Goal: Information Seeking & Learning: Learn about a topic

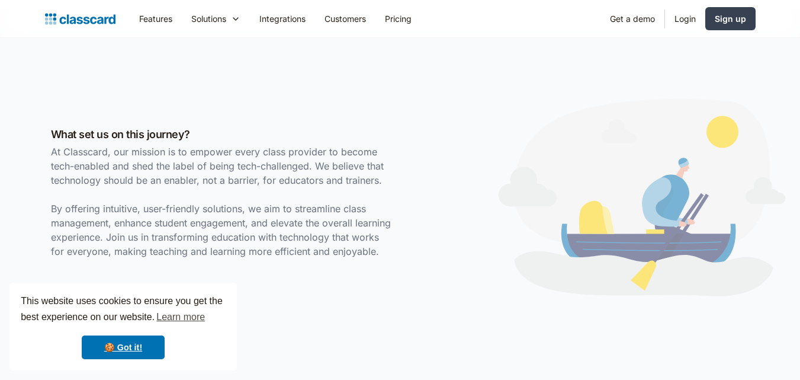
scroll to position [296, 0]
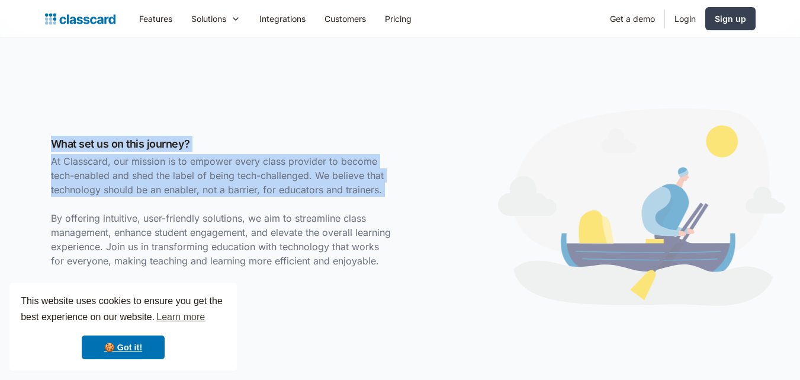
drag, startPoint x: 56, startPoint y: 149, endPoint x: 337, endPoint y: 208, distance: 287.5
click at [337, 208] on div "What set us on this journey? At Classcard, our mission is to empower every clas…" at bounding box center [222, 208] width 355 height 145
click at [274, 184] on p "At Classcard, our mission is to empower every class provider to become tech-ena…" at bounding box center [223, 211] width 344 height 114
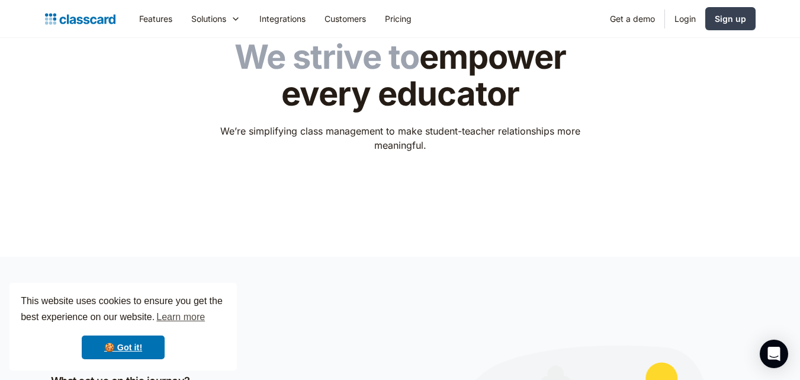
scroll to position [0, 0]
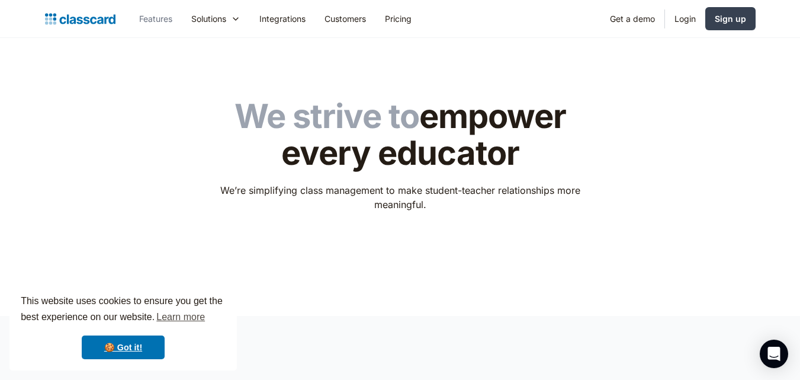
click at [152, 12] on link "Features" at bounding box center [156, 18] width 52 height 27
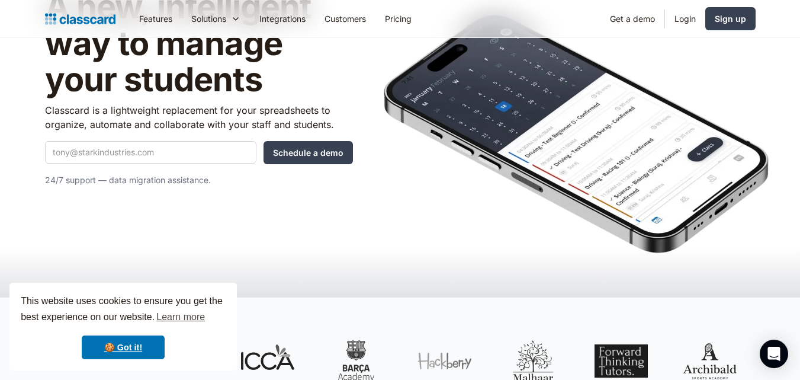
scroll to position [118, 0]
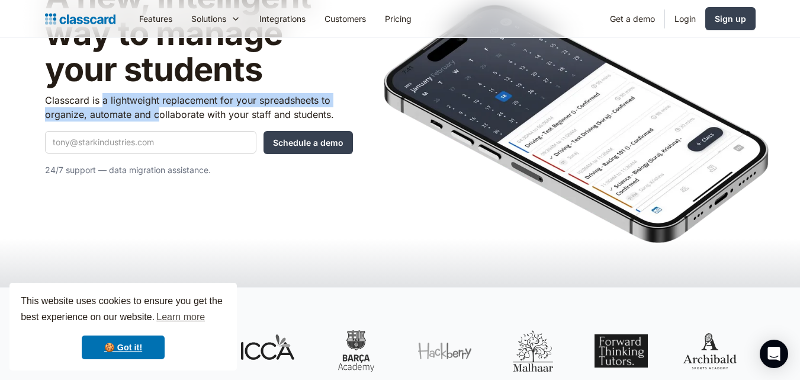
drag, startPoint x: 101, startPoint y: 105, endPoint x: 156, endPoint y: 118, distance: 56.0
click at [156, 118] on p "Classcard is a lightweight replacement for your spreadsheets to organize, autom…" at bounding box center [199, 107] width 308 height 28
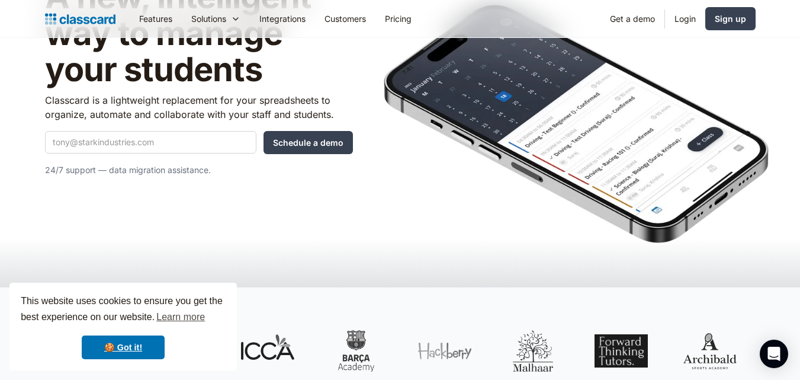
click at [196, 116] on p "Classcard is a lightweight replacement for your spreadsheets to organize, autom…" at bounding box center [199, 107] width 308 height 28
click at [572, 208] on img at bounding box center [576, 123] width 385 height 239
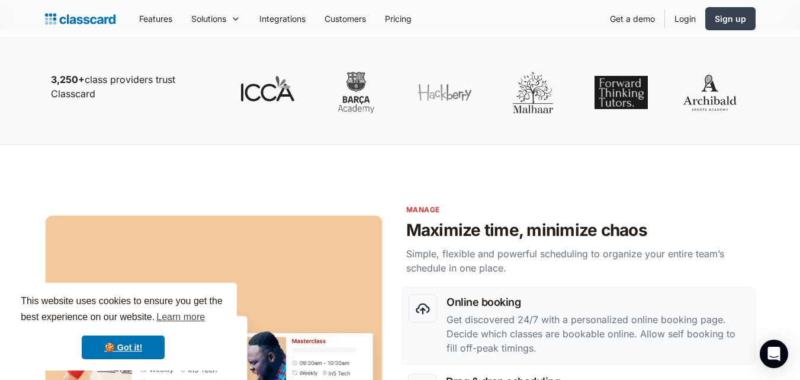
scroll to position [355, 0]
